Goal: Information Seeking & Learning: Learn about a topic

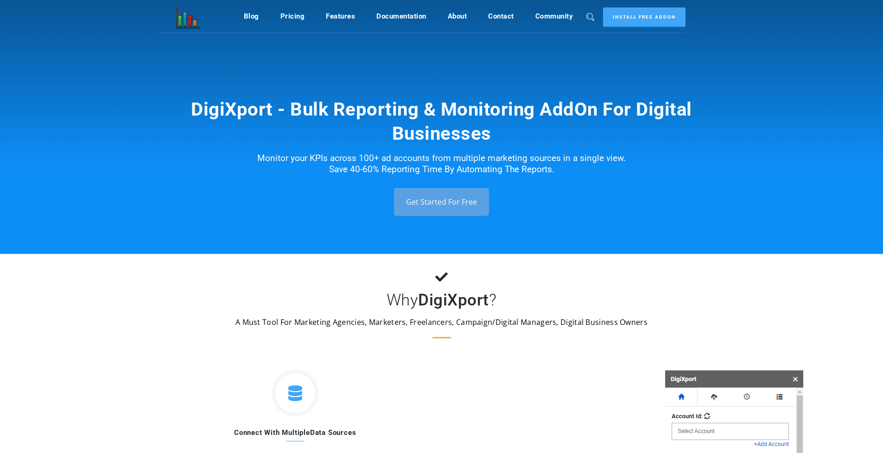
click at [445, 194] on link "Get Started For Free" at bounding box center [441, 202] width 95 height 28
click at [298, 12] on link "Pricing" at bounding box center [293, 16] width 25 height 18
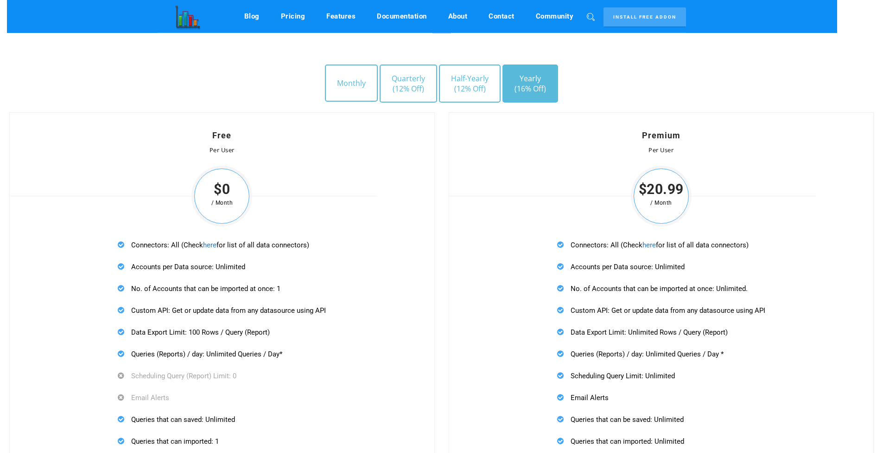
scroll to position [2636, 0]
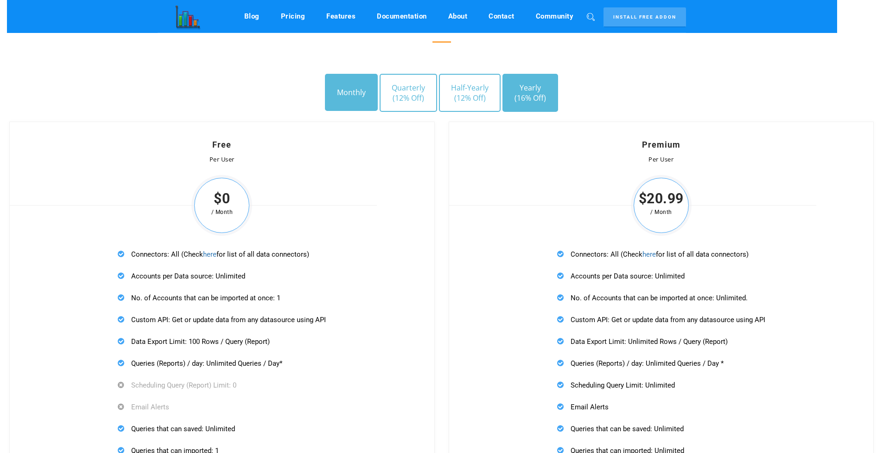
click at [370, 94] on button "Monthly" at bounding box center [351, 92] width 53 height 37
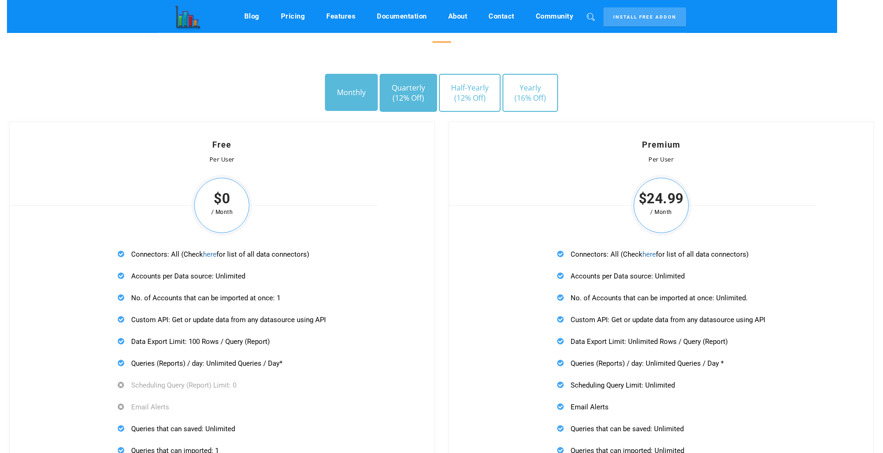
click at [415, 94] on span "(12% Off)" at bounding box center [408, 98] width 33 height 10
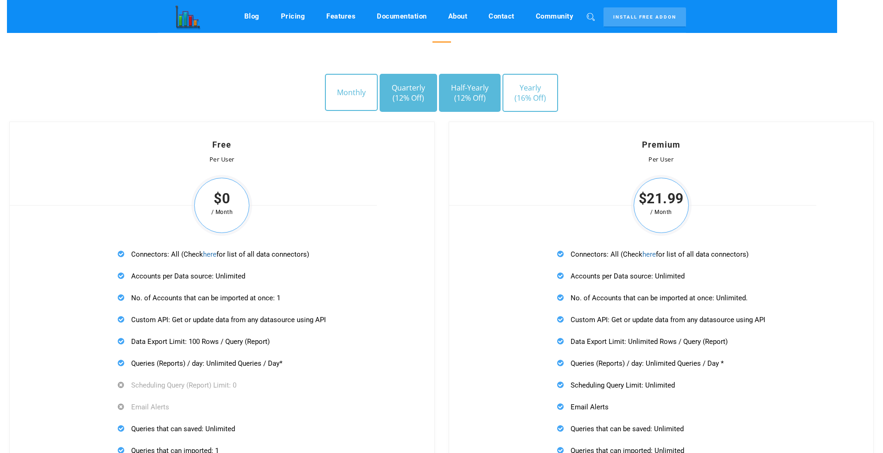
click at [453, 90] on button "Half-Yearly (12% Off)" at bounding box center [470, 93] width 62 height 38
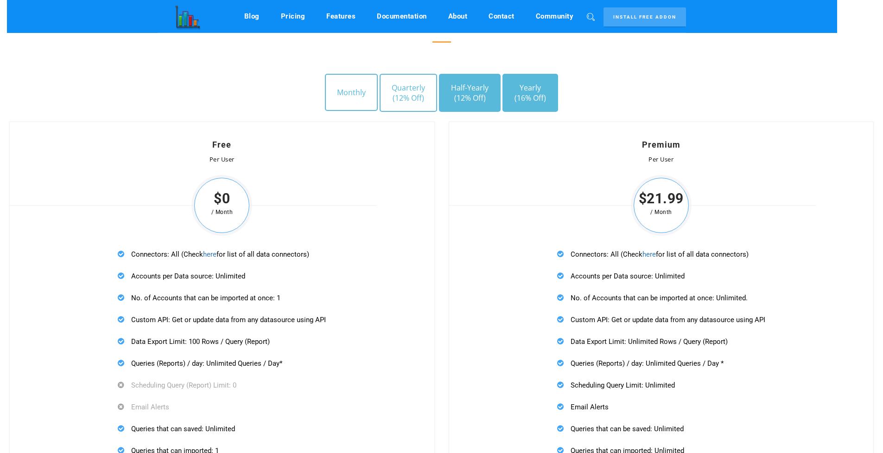
click at [529, 90] on button "Yearly (16% Off)" at bounding box center [531, 93] width 56 height 38
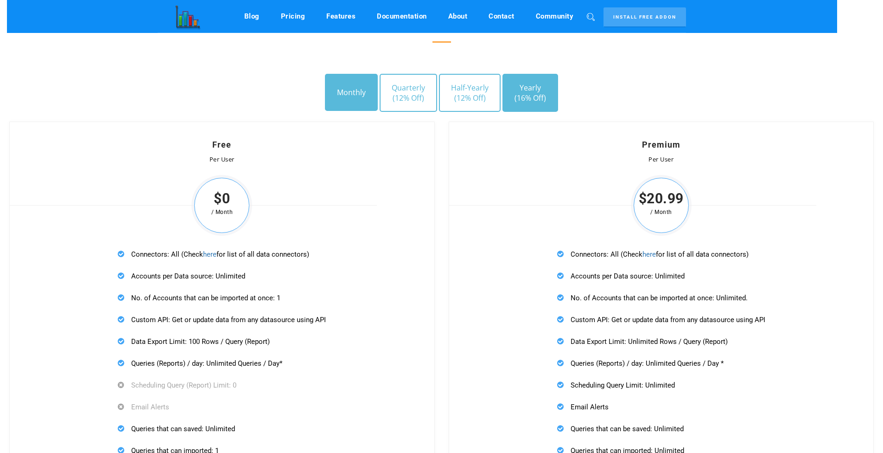
click at [356, 89] on button "Monthly" at bounding box center [351, 92] width 53 height 37
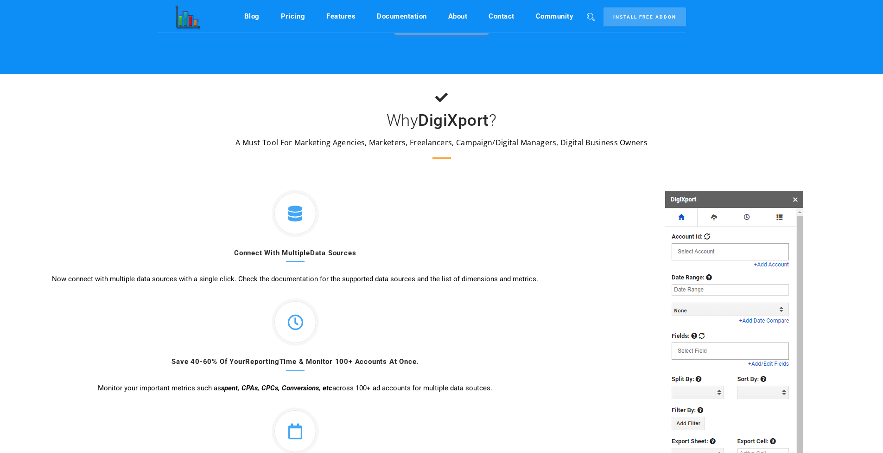
scroll to position [171, 0]
